Goal: Task Accomplishment & Management: Use online tool/utility

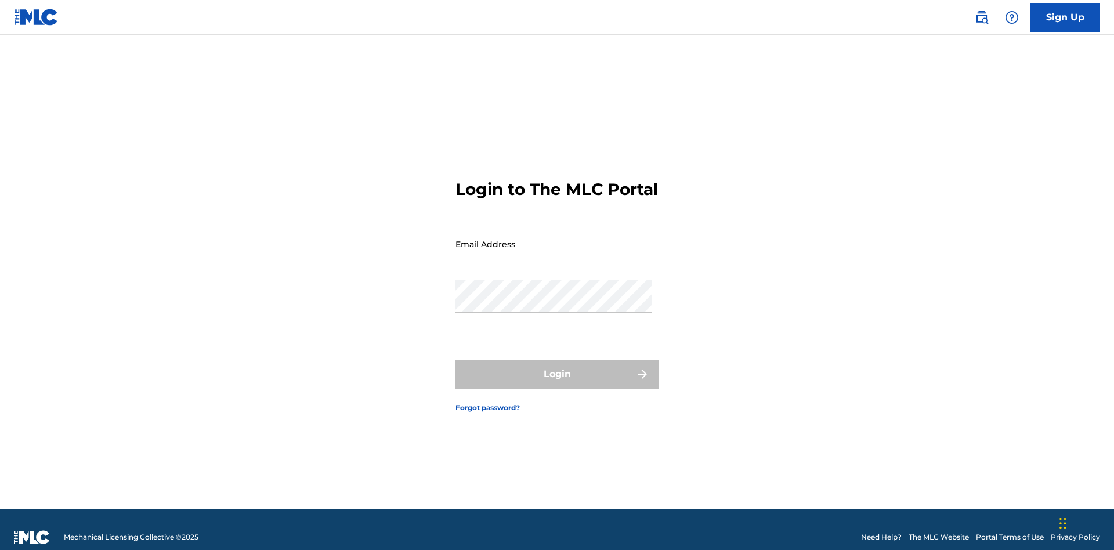
scroll to position [15, 0]
click at [553, 238] on input "Email Address" at bounding box center [553, 243] width 196 height 33
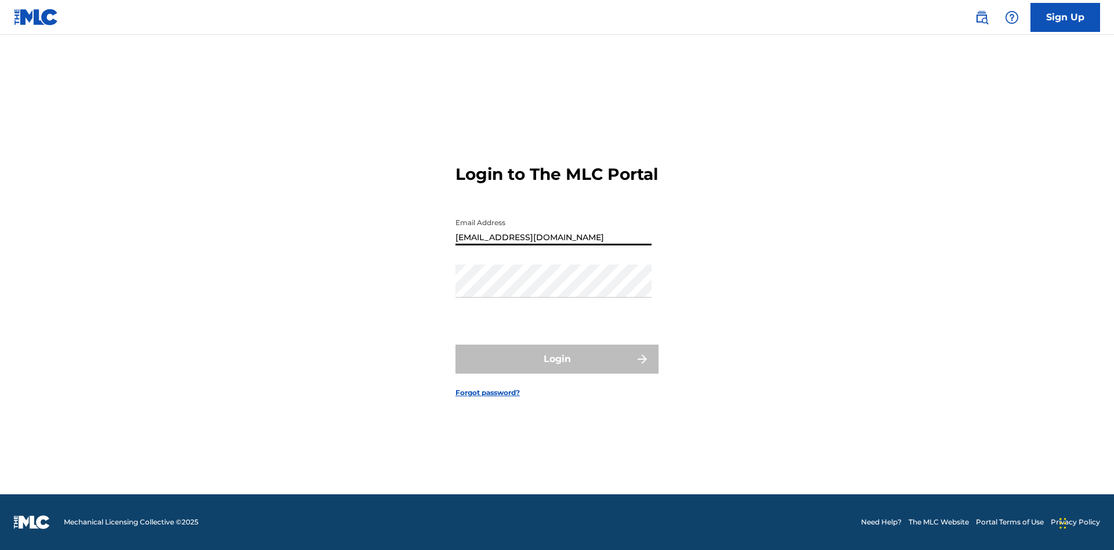
type input "[EMAIL_ADDRESS][DOMAIN_NAME]"
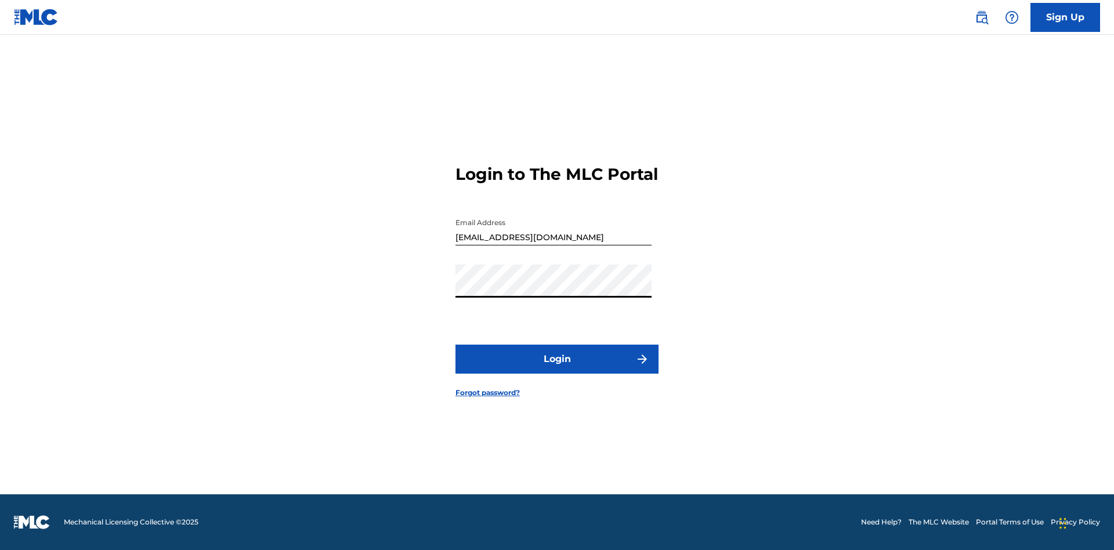
click at [557, 369] on button "Login" at bounding box center [556, 359] width 203 height 29
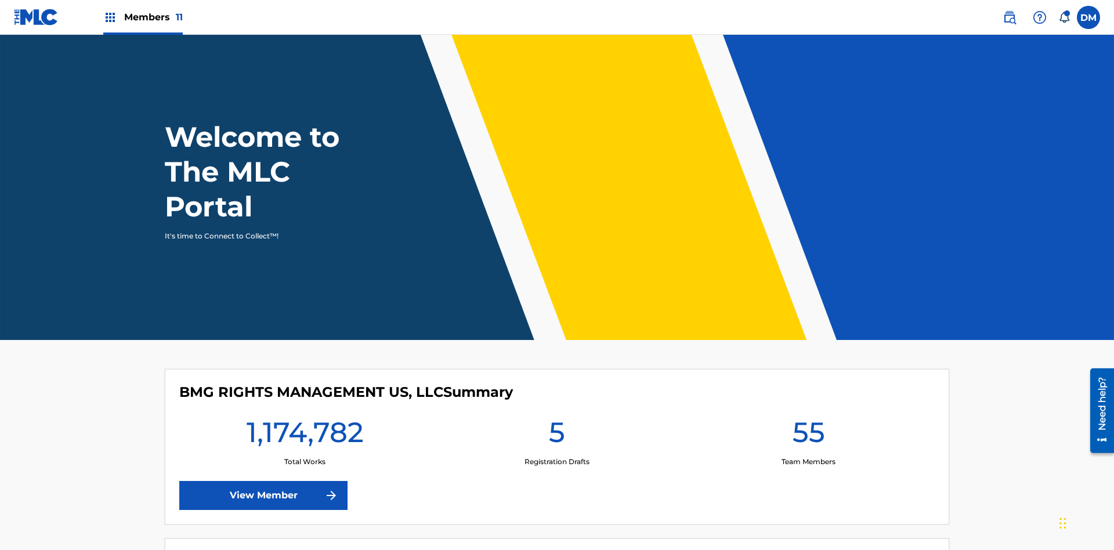
scroll to position [50, 0]
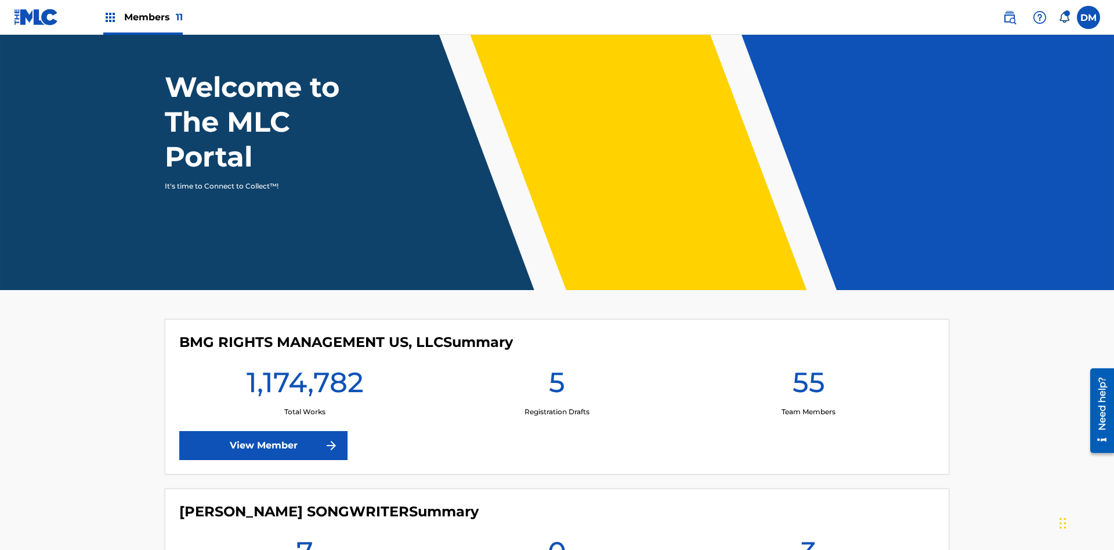
click at [143, 17] on span "Members 11" at bounding box center [153, 16] width 59 height 13
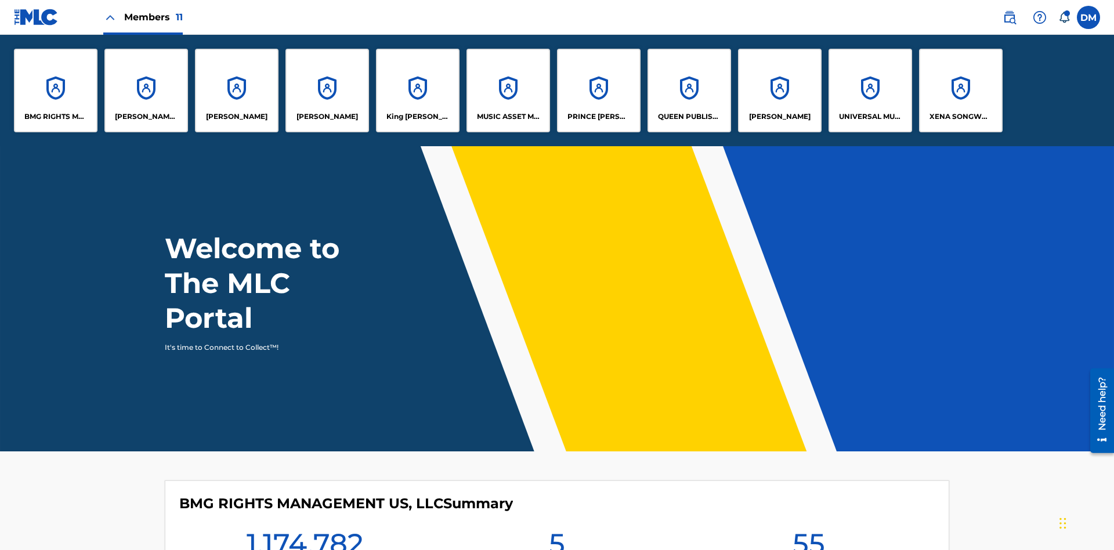
scroll to position [0, 0]
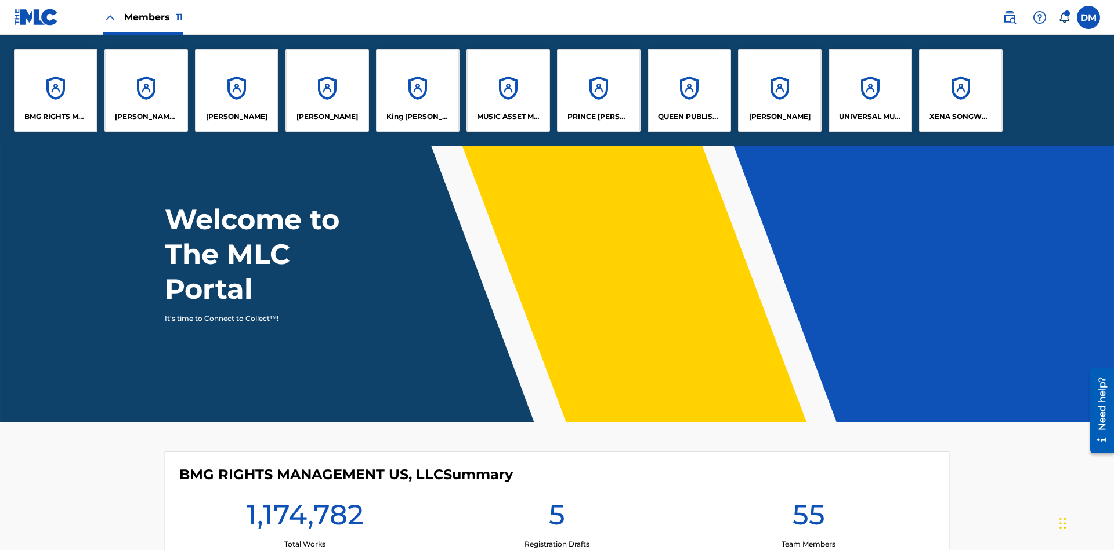
click at [960, 117] on p "XENA SONGWRITER" at bounding box center [960, 116] width 63 height 10
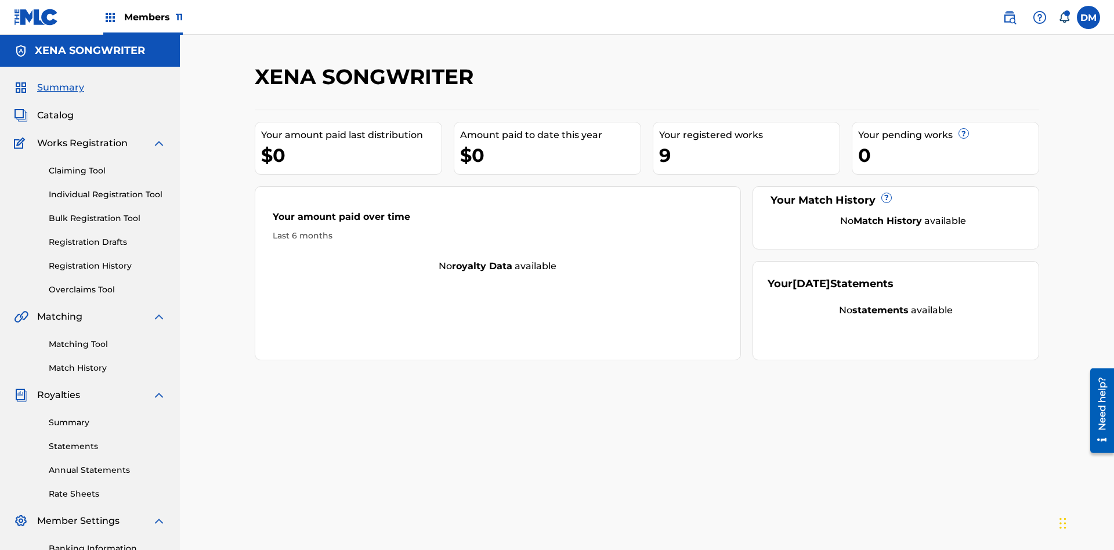
click at [107, 284] on link "Overclaims Tool" at bounding box center [107, 290] width 117 height 12
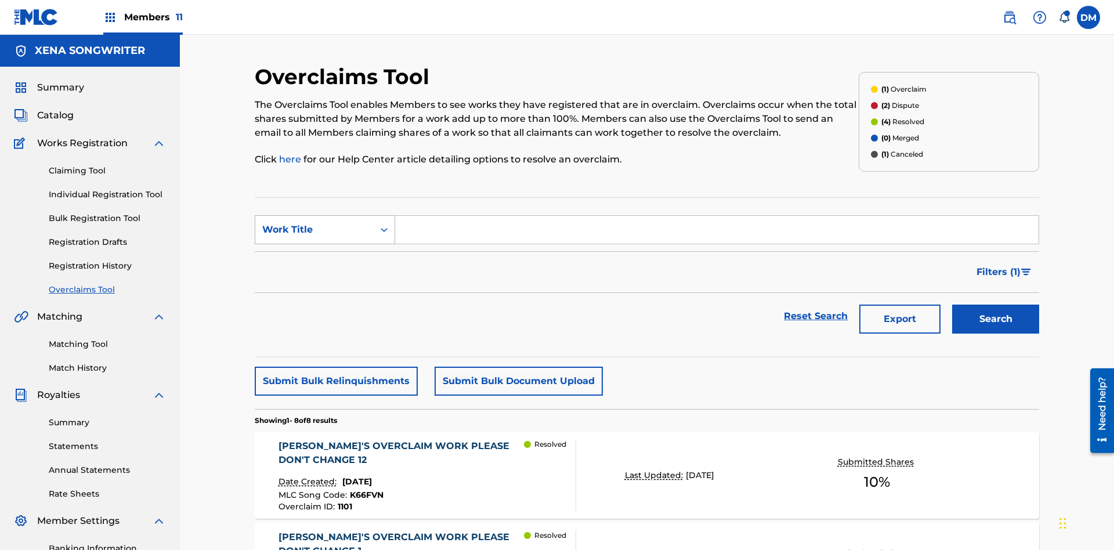
click at [314, 223] on div "Work Title" at bounding box center [314, 230] width 104 height 14
click at [325, 302] on div "Work Title" at bounding box center [324, 316] width 139 height 29
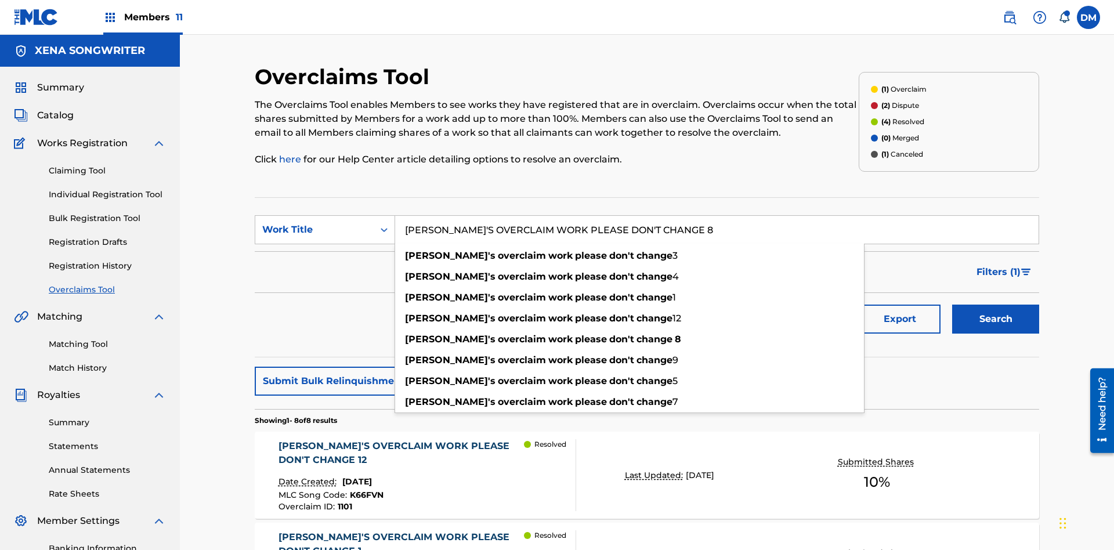
type input "KRYSTAL'S OVERCLAIM WORK PLEASE DON'T CHANGE 8"
click at [995, 305] on button "Search" at bounding box center [995, 319] width 87 height 29
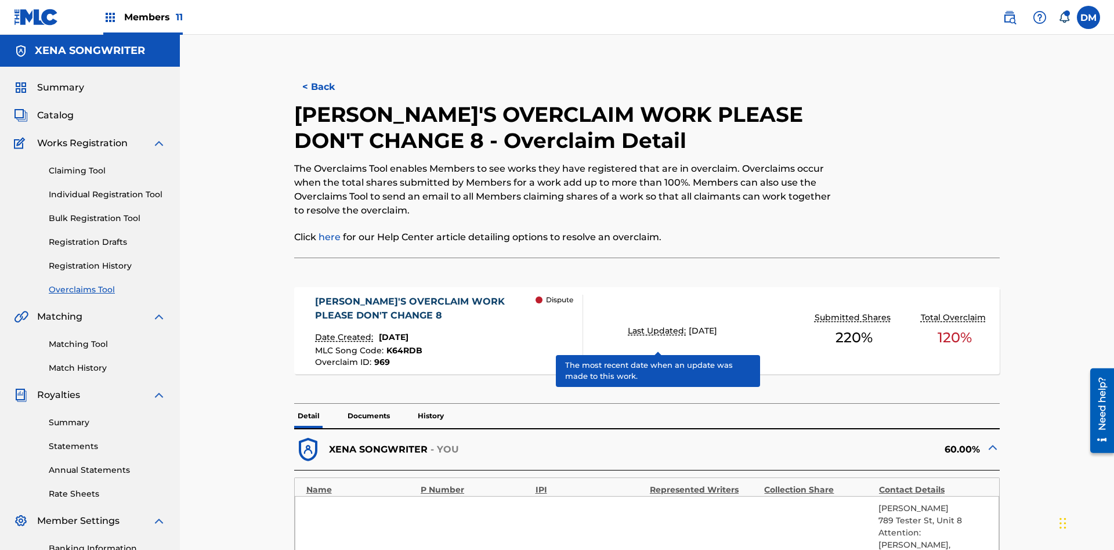
click at [403, 345] on span "K64RDB" at bounding box center [404, 350] width 36 height 10
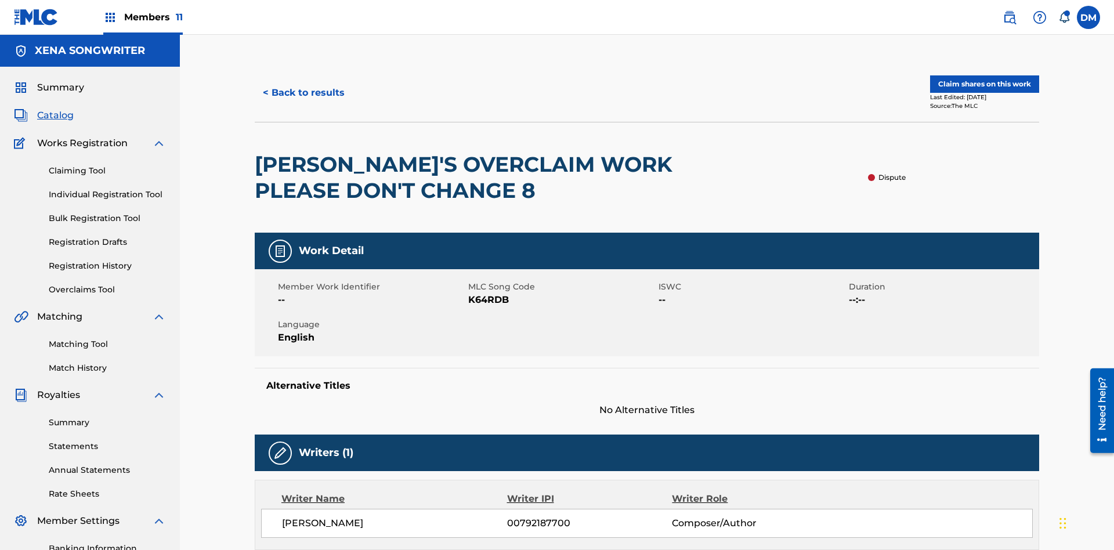
click at [303, 84] on button "< Back to results" at bounding box center [304, 92] width 98 height 29
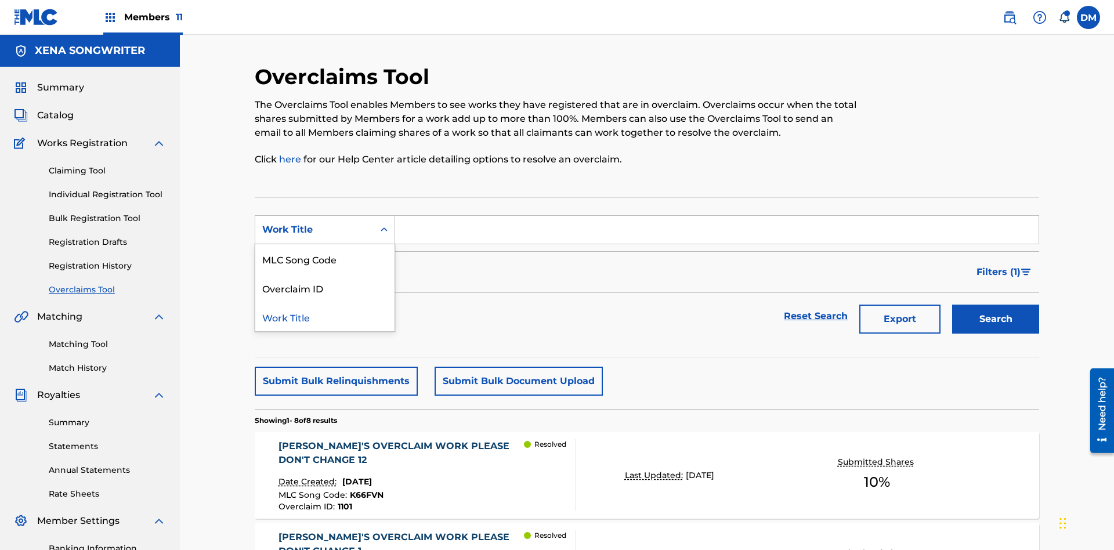
click at [325, 273] on div "Overclaim ID" at bounding box center [324, 287] width 139 height 29
type input "969"
click at [995, 305] on button "Search" at bounding box center [995, 319] width 87 height 29
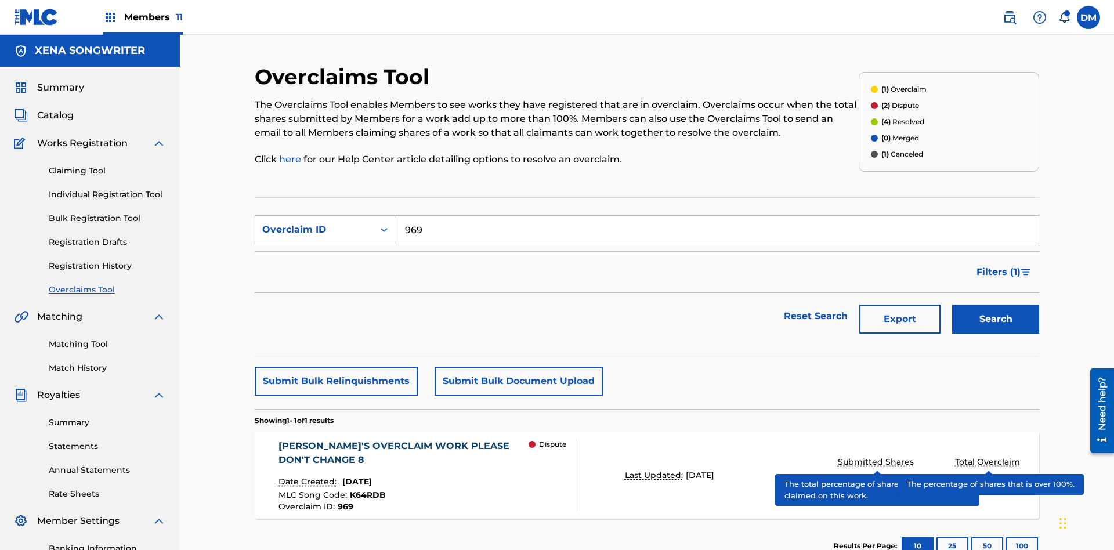
click at [365, 490] on span "K64RDB" at bounding box center [368, 495] width 36 height 10
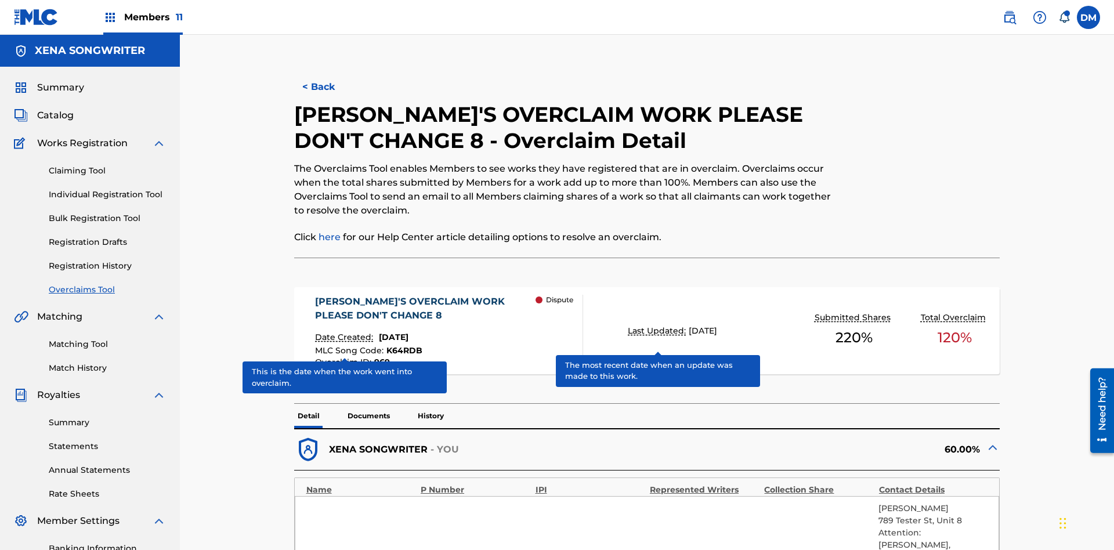
click at [403, 345] on span "K64RDB" at bounding box center [404, 350] width 36 height 10
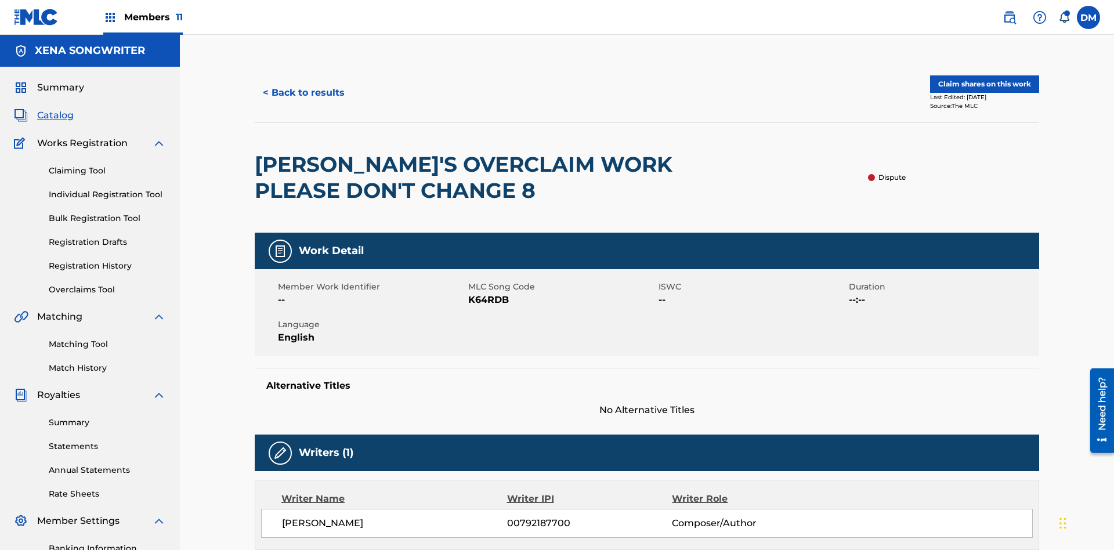
click at [303, 84] on button "< Back to results" at bounding box center [304, 92] width 98 height 29
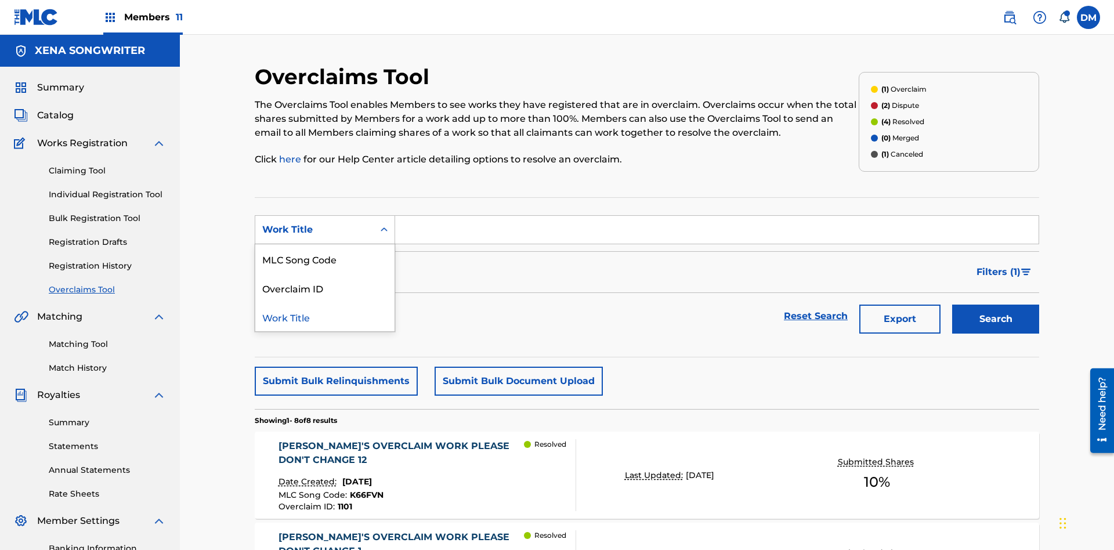
click at [325, 244] on div "MLC Song Code" at bounding box center [324, 258] width 139 height 29
click at [995, 305] on button "Search" at bounding box center [995, 319] width 87 height 29
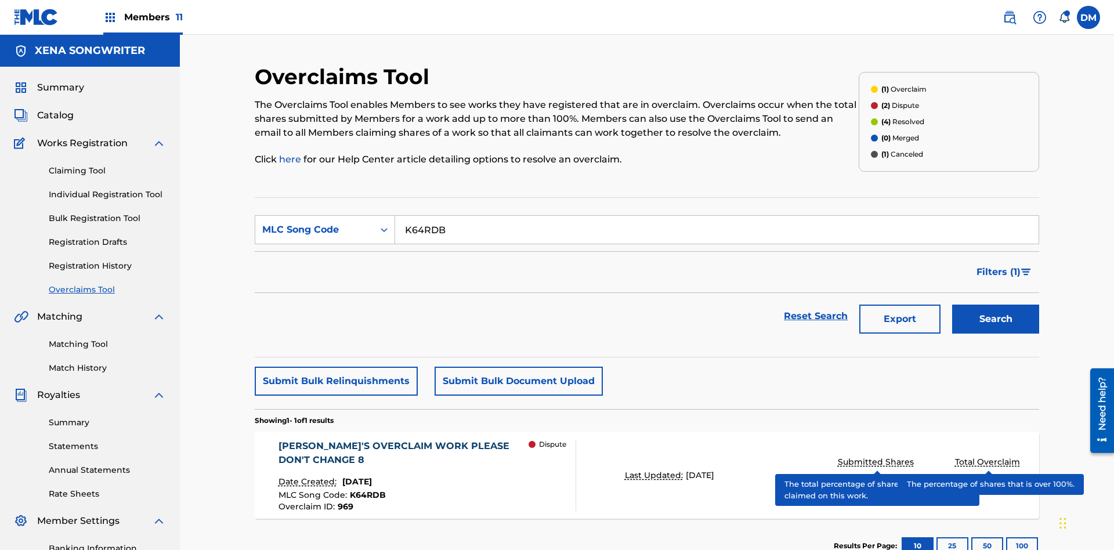
click at [365, 490] on span "K64RDB" at bounding box center [368, 495] width 36 height 10
